Goal: Task Accomplishment & Management: Use online tool/utility

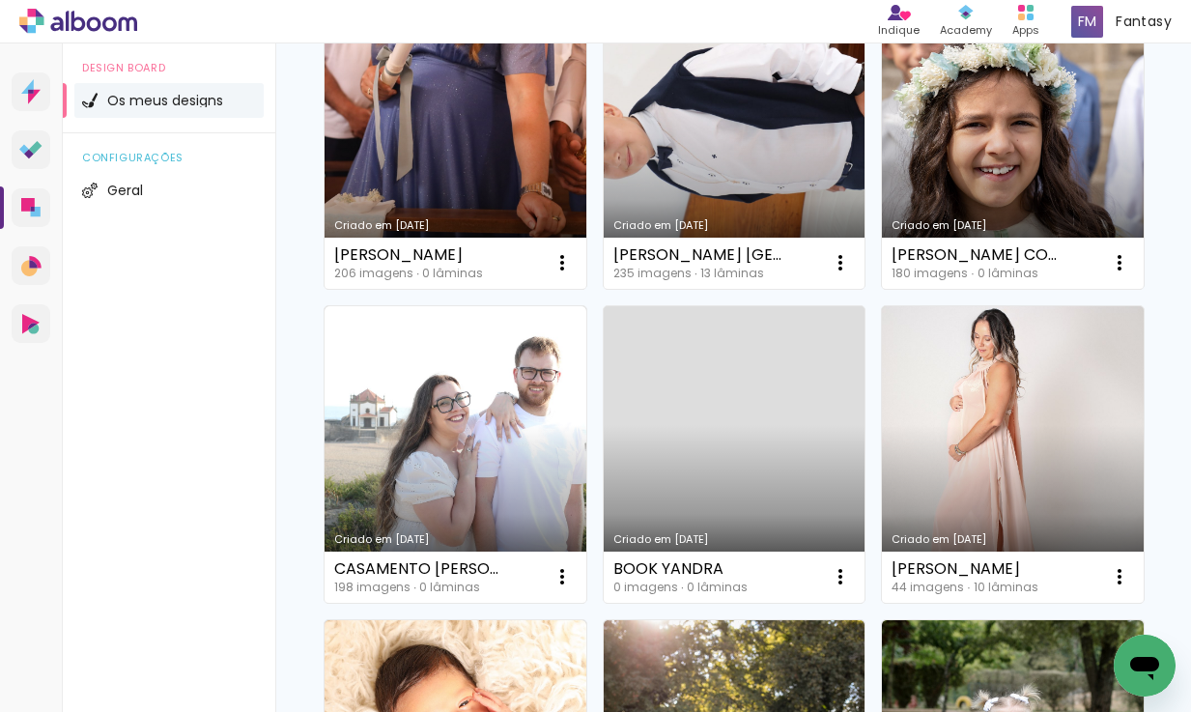
scroll to position [256, 0]
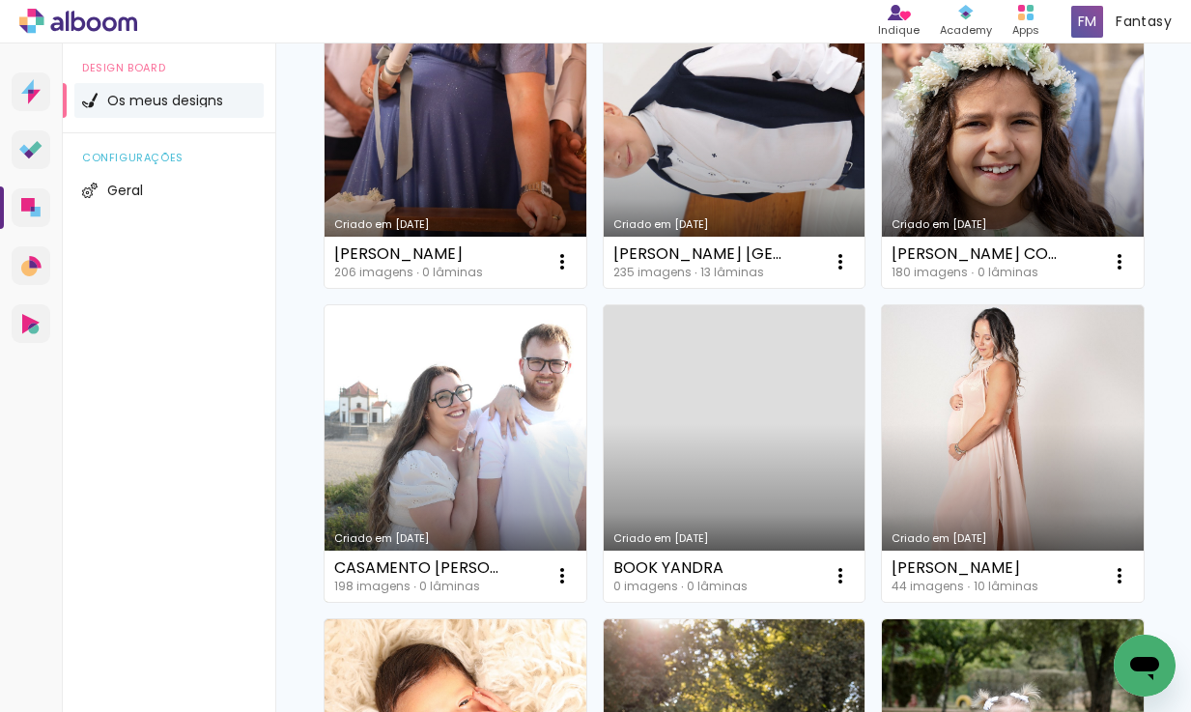
click at [538, 371] on link "Criado em [DATE]" at bounding box center [455, 453] width 262 height 296
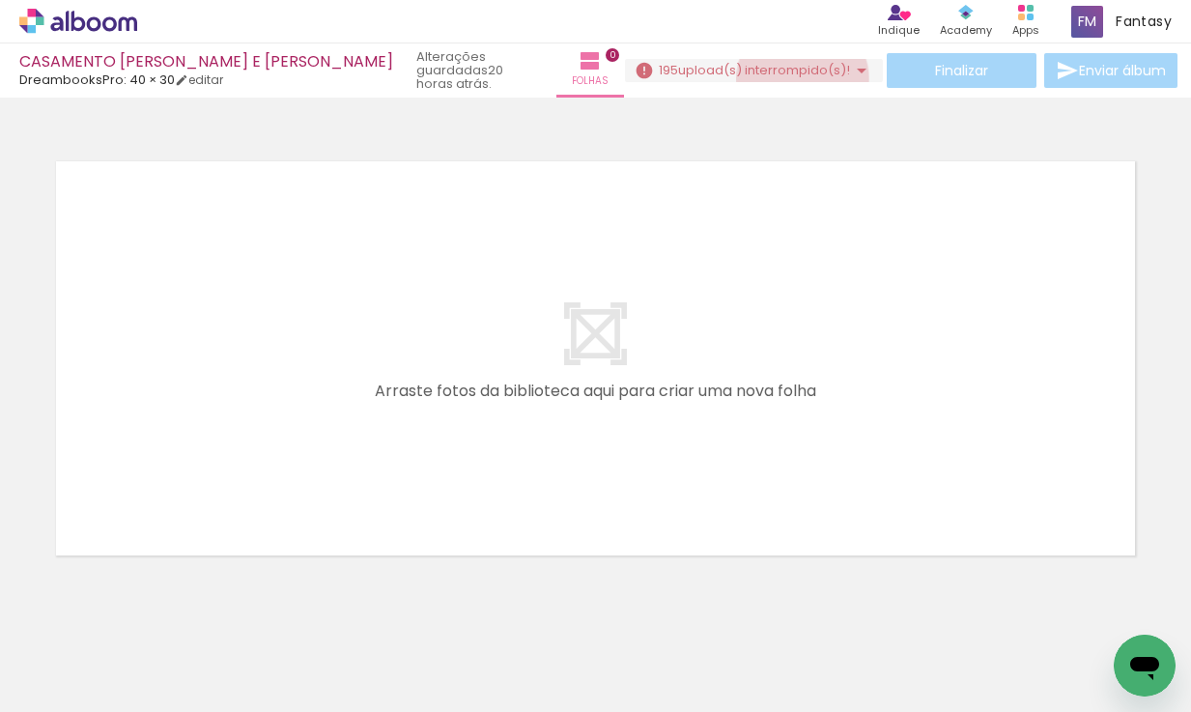
scroll to position [1, 0]
click at [784, 79] on paper-button "195 upload(s) interrompido(s)! 1,52%" at bounding box center [754, 70] width 258 height 23
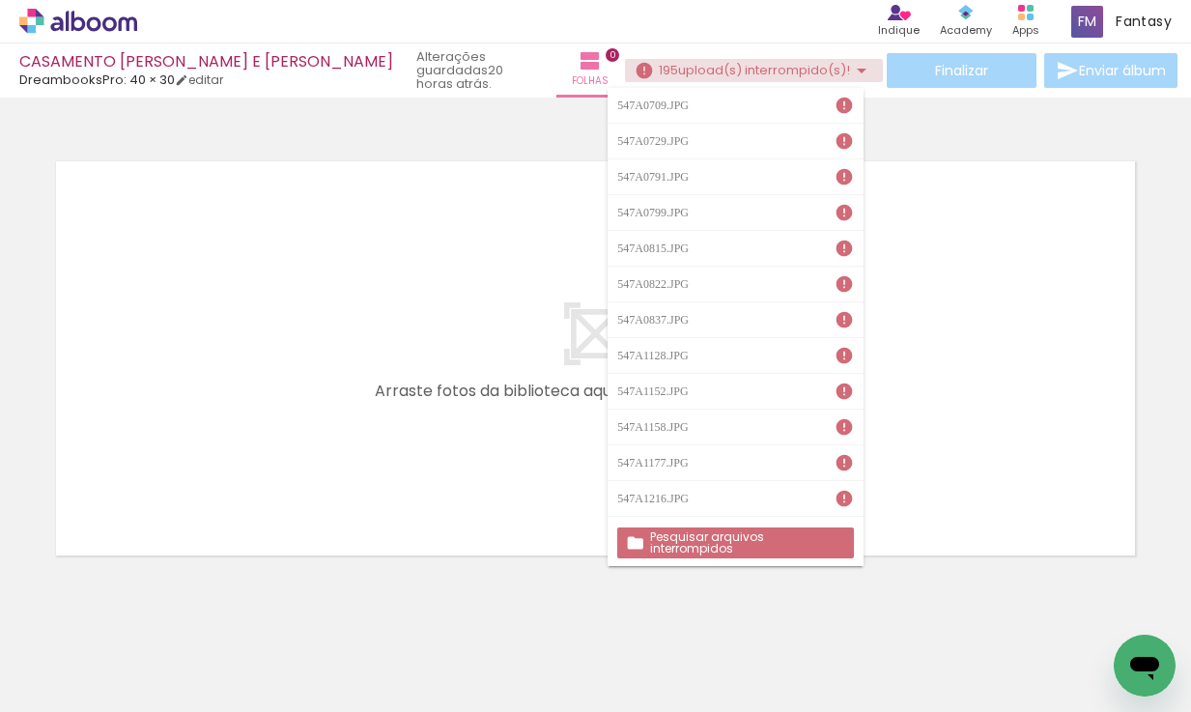
scroll to position [0, 0]
click at [783, 74] on span "upload(s) interrompido(s)!" at bounding box center [764, 70] width 172 height 18
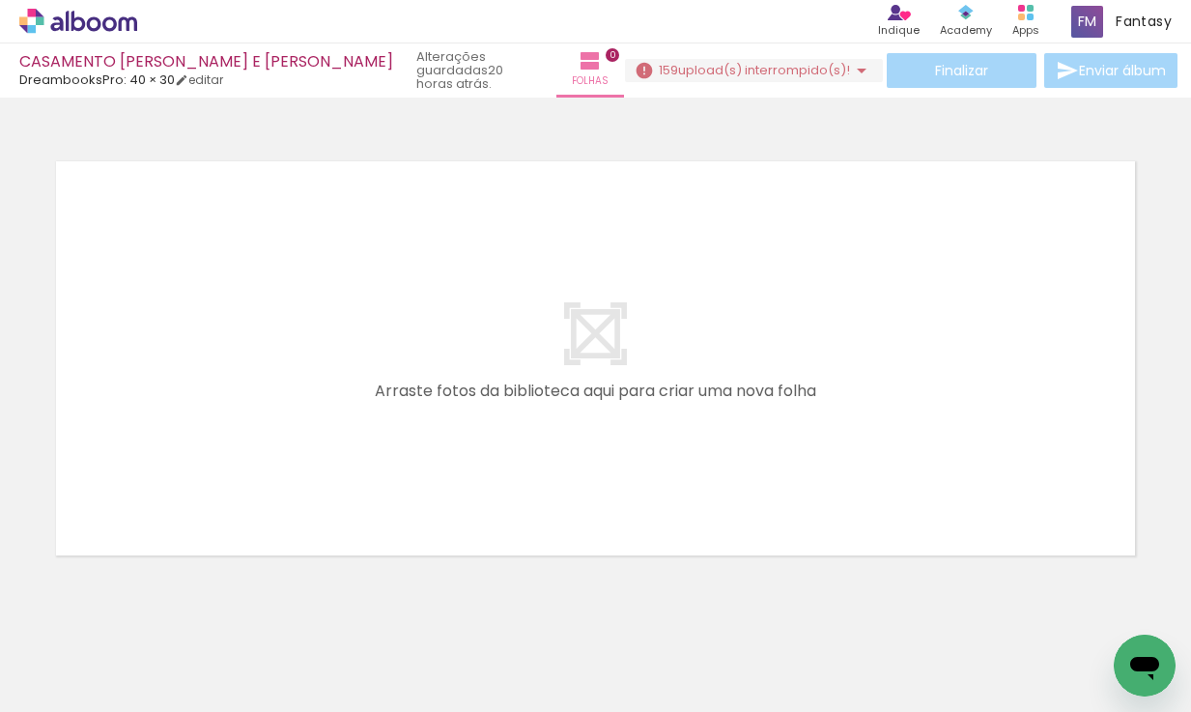
drag, startPoint x: 844, startPoint y: 49, endPoint x: 832, endPoint y: 73, distance: 26.8
click at [837, 61] on div "CASAMENTO [PERSON_NAME] E [PERSON_NAME] DreambooksPro: 40 × 30 editar 20 horas …" at bounding box center [595, 49] width 1191 height 98
click at [850, 73] on iron-icon at bounding box center [861, 70] width 23 height 23
click at [845, 66] on iron-icon at bounding box center [851, 70] width 23 height 23
click at [822, 72] on span "19,19%" at bounding box center [821, 70] width 37 height 18
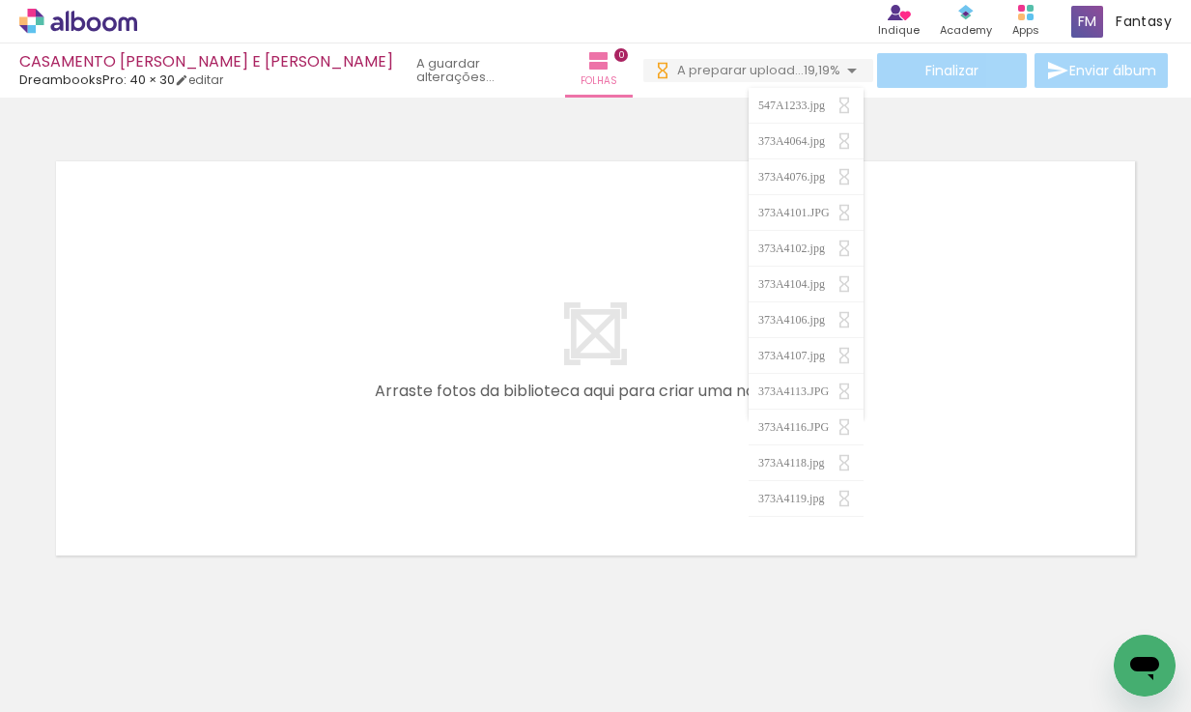
click at [810, 72] on span "19,19%" at bounding box center [821, 70] width 37 height 18
